Goal: Find specific page/section: Find specific page/section

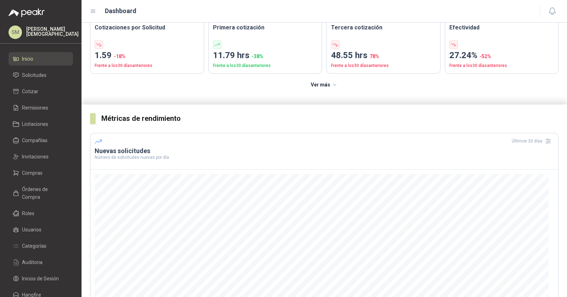
scroll to position [8, 0]
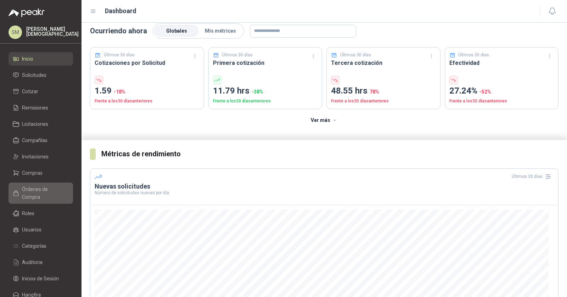
click at [51, 189] on span "Órdenes de Compra" at bounding box center [44, 193] width 44 height 16
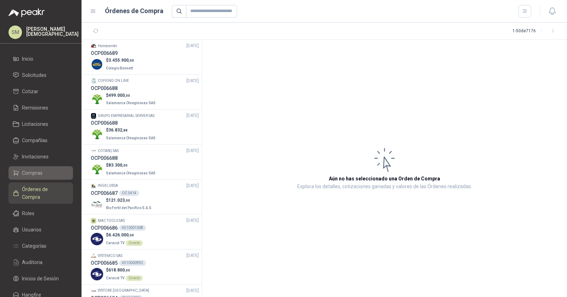
click at [39, 171] on span "Compras" at bounding box center [32, 173] width 21 height 8
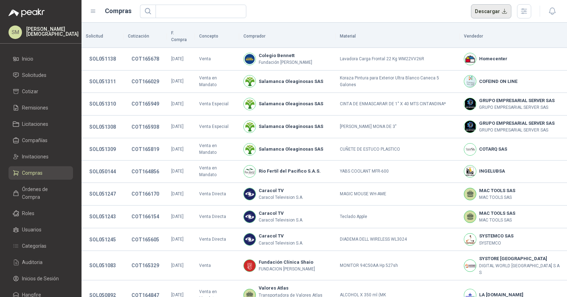
click at [500, 11] on button "Descargar" at bounding box center [491, 11] width 41 height 14
click at [45, 76] on span "Solicitudes" at bounding box center [34, 75] width 24 height 8
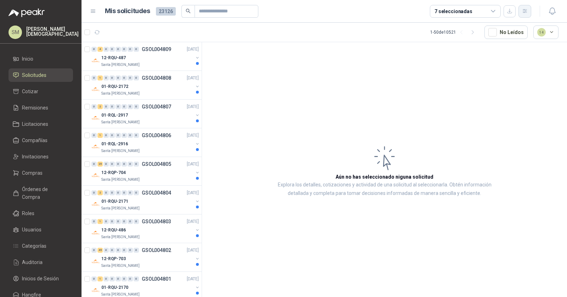
click at [525, 11] on icon "button" at bounding box center [525, 11] width 4 height 4
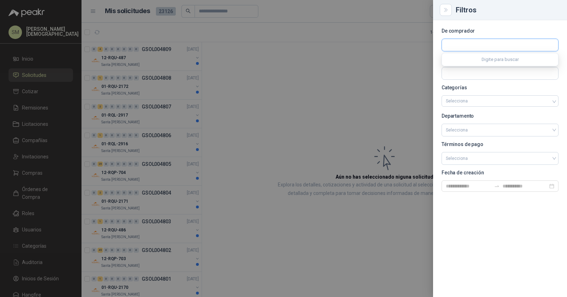
click at [480, 42] on input "text" at bounding box center [500, 45] width 116 height 12
drag, startPoint x: 461, startPoint y: 44, endPoint x: 444, endPoint y: 46, distance: 17.1
click at [444, 46] on input "*****" at bounding box center [500, 45] width 116 height 12
type input "*****"
click at [492, 62] on span "Afiliados [PERSON_NAME] S.A. -" at bounding box center [476, 64] width 36 height 4
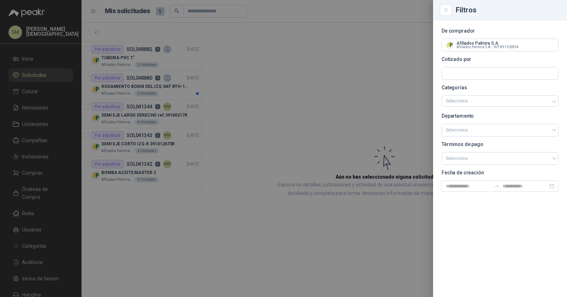
click at [169, 56] on div at bounding box center [283, 148] width 567 height 297
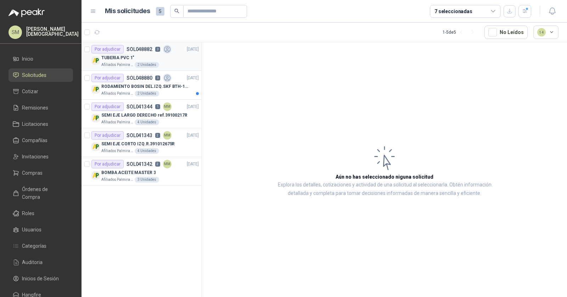
click at [174, 59] on div "TUBERIA PVC 1"" at bounding box center [150, 58] width 98 height 9
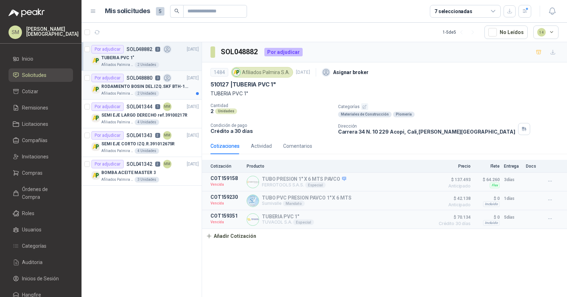
click at [133, 88] on p "RODAMIENTO BOSIN DEL.IZQ.SKF BTH-1215C/402103708R" at bounding box center [145, 86] width 88 height 7
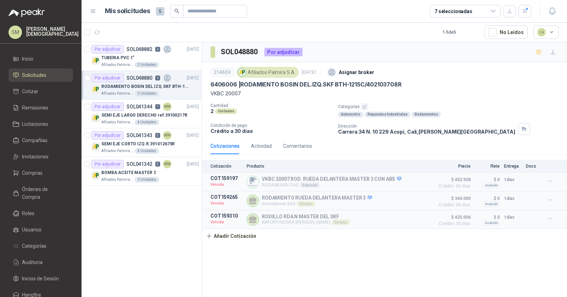
click at [466, 68] on div "314659 Afiliados [PERSON_NAME] [DATE] Asignar broker" at bounding box center [385, 72] width 348 height 14
